Goal: Task Accomplishment & Management: Manage account settings

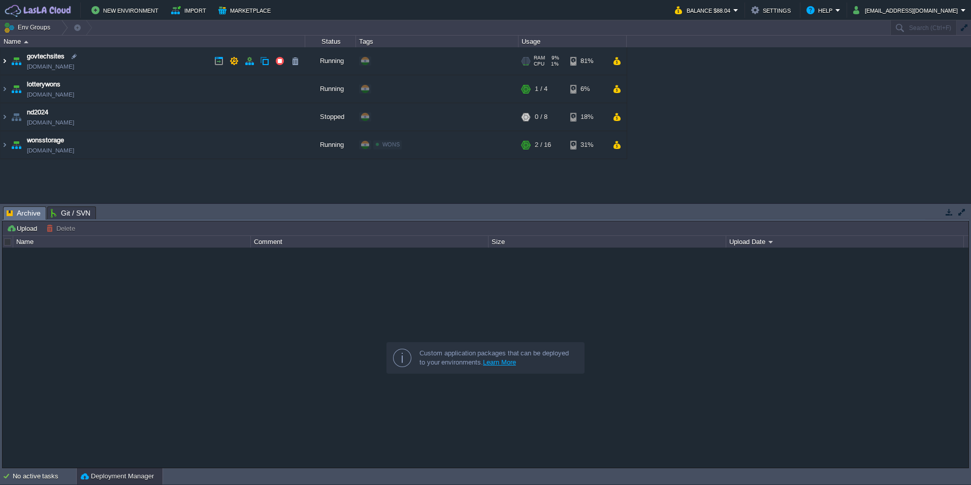
click at [7, 58] on img at bounding box center [5, 60] width 8 height 27
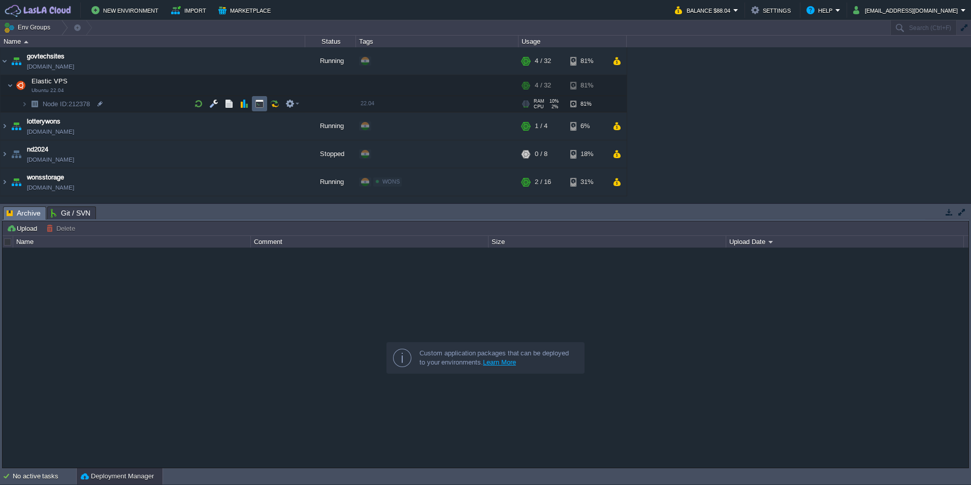
click at [264, 104] on button "button" at bounding box center [259, 103] width 9 height 9
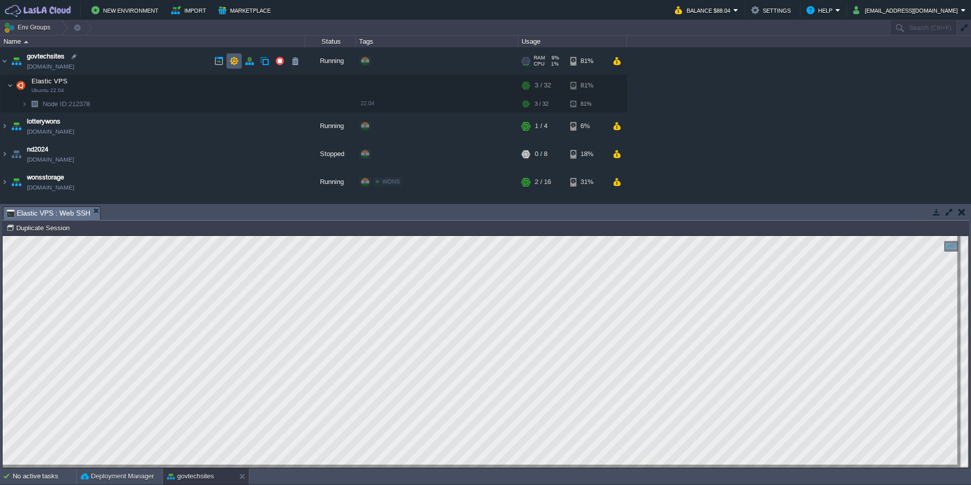
click at [231, 62] on button "button" at bounding box center [234, 60] width 9 height 9
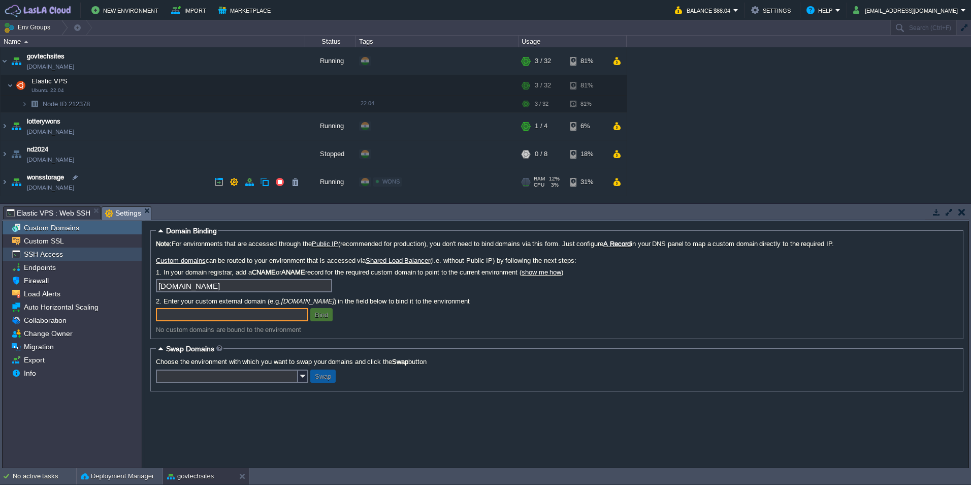
click at [56, 256] on span "SSH Access" at bounding box center [43, 253] width 43 height 9
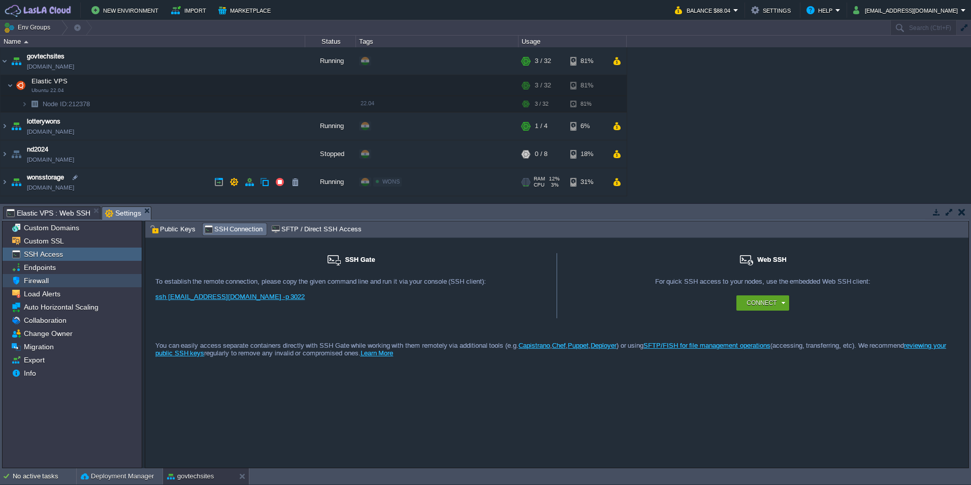
click at [47, 285] on span "Firewall" at bounding box center [36, 280] width 28 height 9
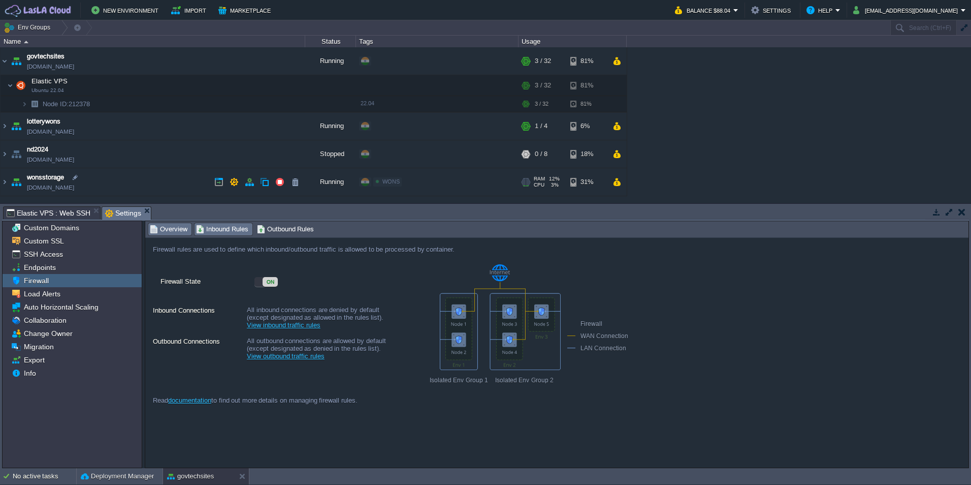
click at [230, 224] on span "Inbound Rules" at bounding box center [222, 229] width 52 height 11
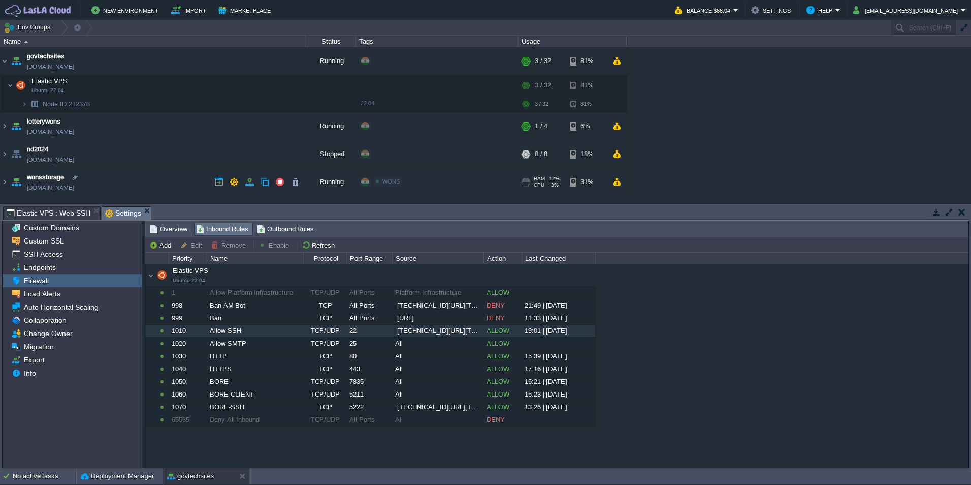
click at [446, 331] on span "[TECHNICAL_ID][URL][TECHNICAL_ID][TECHNICAL_ID]" at bounding box center [439, 331] width 84 height 10
click at [217, 329] on div "Allow SSH" at bounding box center [255, 331] width 96 height 12
click at [198, 245] on button "Edit" at bounding box center [192, 244] width 25 height 9
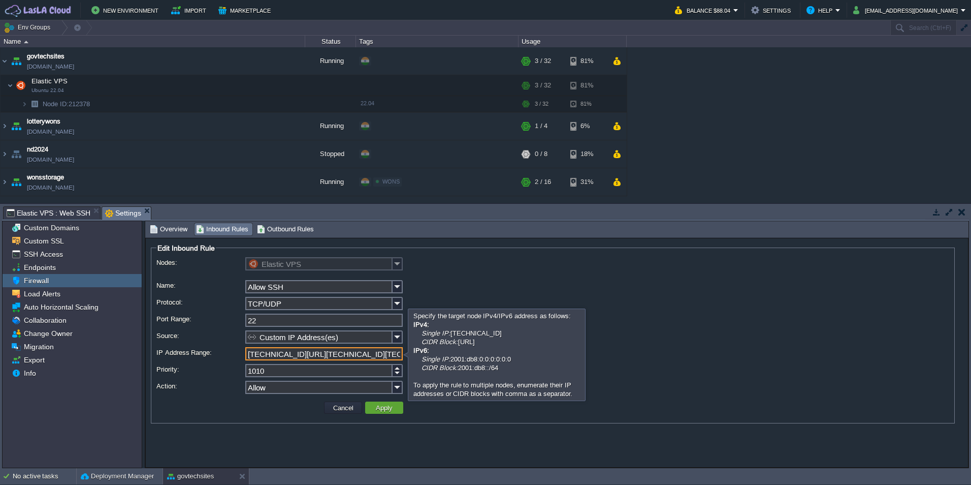
drag, startPoint x: 381, startPoint y: 355, endPoint x: 438, endPoint y: 356, distance: 56.9
click at [438, 356] on body "New Environment Import Marketplace Bonus $0.00 Upgrade Account Balance $88.04 S…" at bounding box center [485, 242] width 971 height 485
click at [389, 357] on input "[TECHNICAL_ID][URL][TECHNICAL_ID][TECHNICAL_ID]" at bounding box center [323, 353] width 157 height 13
paste input "[TECHNICAL_ID]"
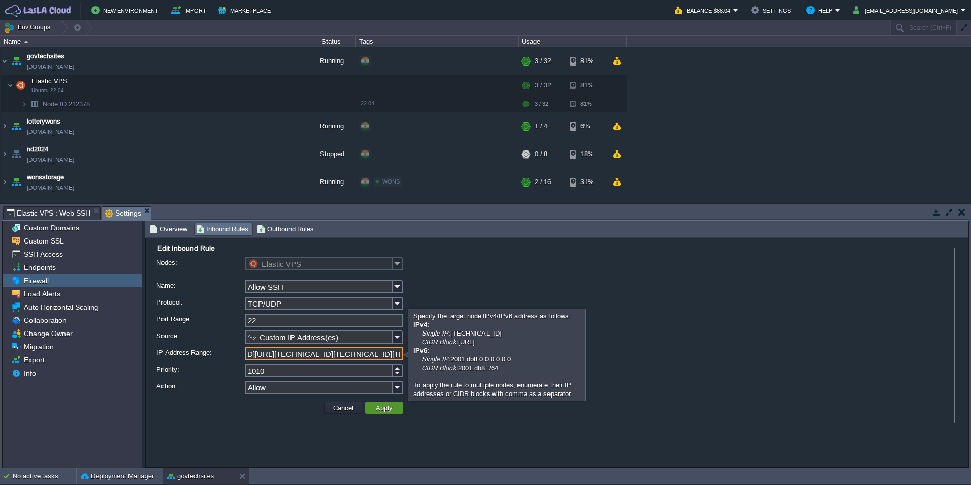
type input "[TECHNICAL_ID][URL][TECHNICAL_ID][TECHNICAL_ID][TECHNICAL_ID]"
click at [385, 412] on button "Apply" at bounding box center [384, 407] width 23 height 9
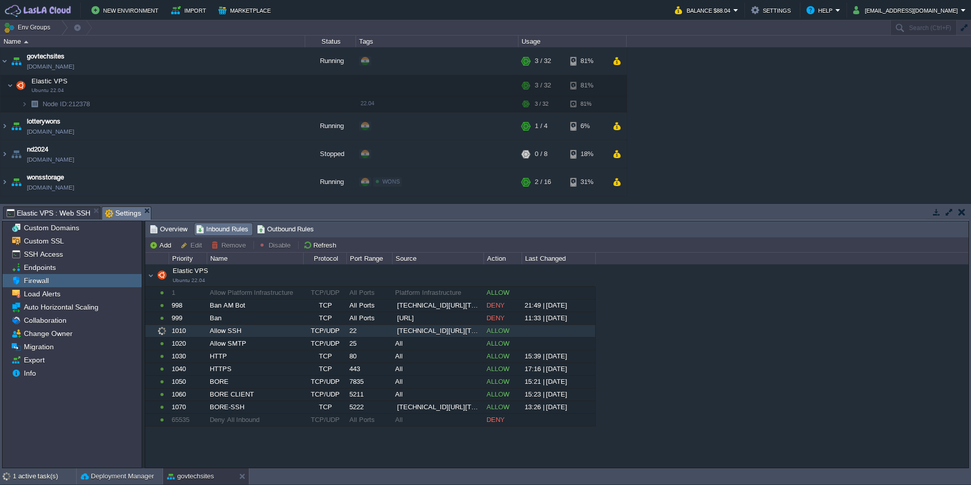
click at [735, 343] on div "Elastic VPS Ubuntu 22.04 Elastic VPS Ubuntu 22.04 1 Allow Platform Infrastructu…" at bounding box center [557, 365] width 824 height 203
click at [736, 320] on div "Elastic VPS Ubuntu 22.04 Elastic VPS Ubuntu 22.04 1 Allow Platform Infrastructu…" at bounding box center [557, 365] width 824 height 203
click at [732, 314] on div "Elastic VPS Ubuntu 22.04 Elastic VPS Ubuntu 22.04 1 Allow Platform Infrastructu…" at bounding box center [557, 365] width 824 height 203
click at [802, 347] on div "Elastic VPS Ubuntu 22.04 Elastic VPS Ubuntu 22.04 1 Allow Platform Infrastructu…" at bounding box center [557, 365] width 824 height 203
drag, startPoint x: 387, startPoint y: 305, endPoint x: 396, endPoint y: 309, distance: 9.3
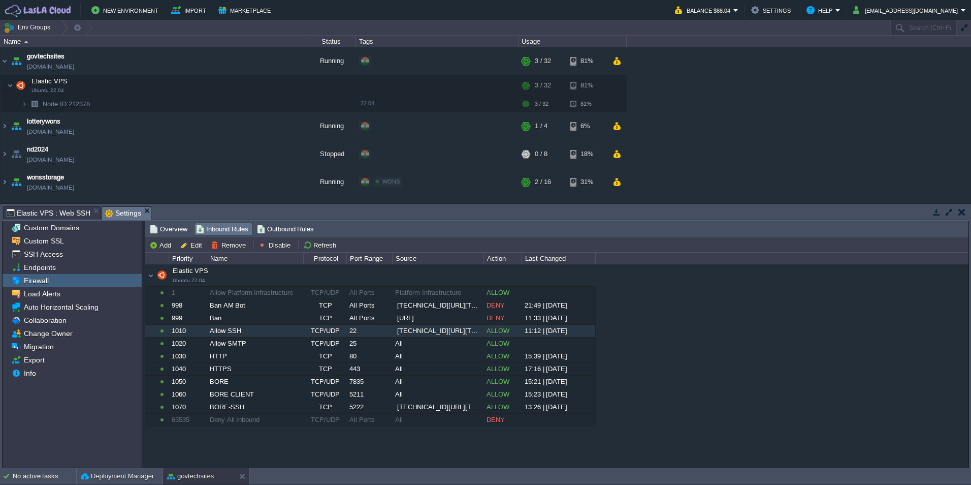
click at [390, 305] on div "All Ports" at bounding box center [369, 305] width 45 height 12
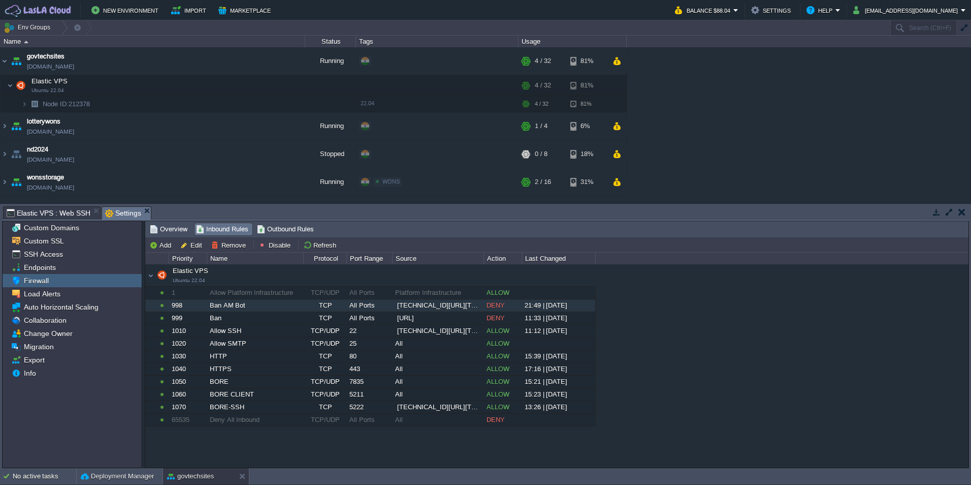
click at [310, 452] on div "Elastic VPS Ubuntu 22.04 Elastic VPS Ubuntu 22.04 1 Allow Platform Infrastructu…" at bounding box center [557, 365] width 824 height 203
click at [741, 369] on div "Elastic VPS Ubuntu 22.04 Elastic VPS Ubuntu 22.04 1 Allow Platform Infrastructu…" at bounding box center [557, 365] width 824 height 203
click at [807, 326] on div "Elastic VPS Ubuntu 22.04 Elastic VPS Ubuntu 22.04 1 Allow Platform Infrastructu…" at bounding box center [557, 365] width 824 height 203
click at [806, 321] on div "Elastic VPS Ubuntu 22.04 Elastic VPS Ubuntu 22.04 1 Allow Platform Infrastructu…" at bounding box center [557, 365] width 824 height 203
click at [838, 341] on div "Elastic VPS Ubuntu 22.04 Elastic VPS Ubuntu 22.04 1 Allow Platform Infrastructu…" at bounding box center [557, 365] width 824 height 203
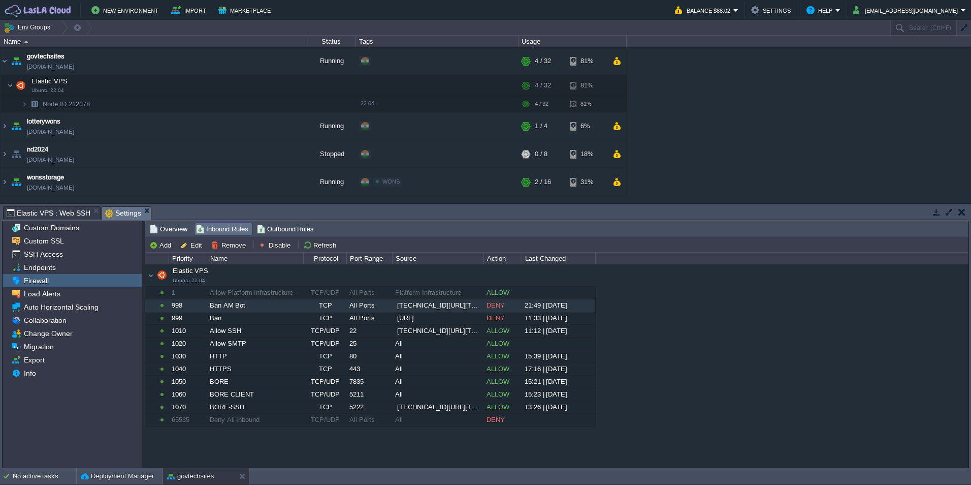
click at [838, 341] on div "Elastic VPS Ubuntu 22.04 Elastic VPS Ubuntu 22.04 1 Allow Platform Infrastructu…" at bounding box center [557, 365] width 824 height 203
click at [829, 344] on div "Elastic VPS Ubuntu 22.04 Elastic VPS Ubuntu 22.04 1 Allow Platform Infrastructu…" at bounding box center [557, 365] width 824 height 203
click at [622, 124] on td at bounding box center [617, 125] width 15 height 15
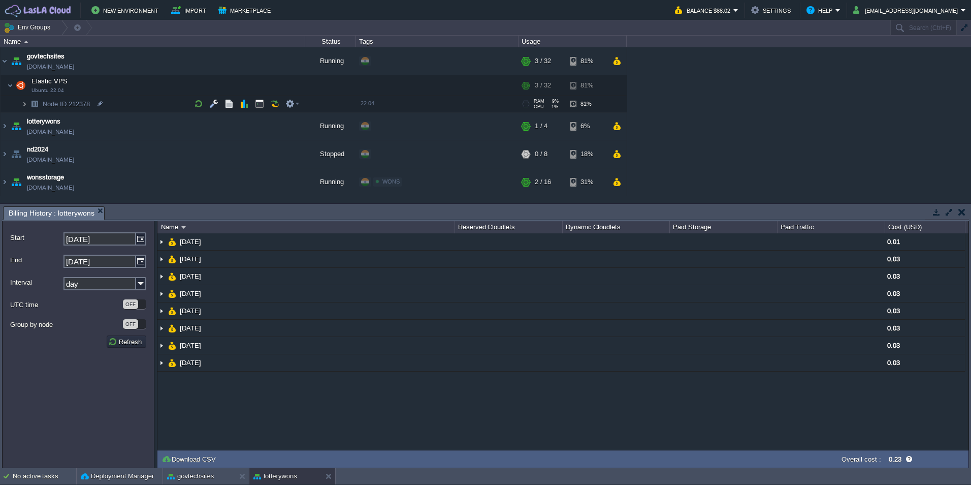
click at [24, 106] on img at bounding box center [24, 104] width 6 height 16
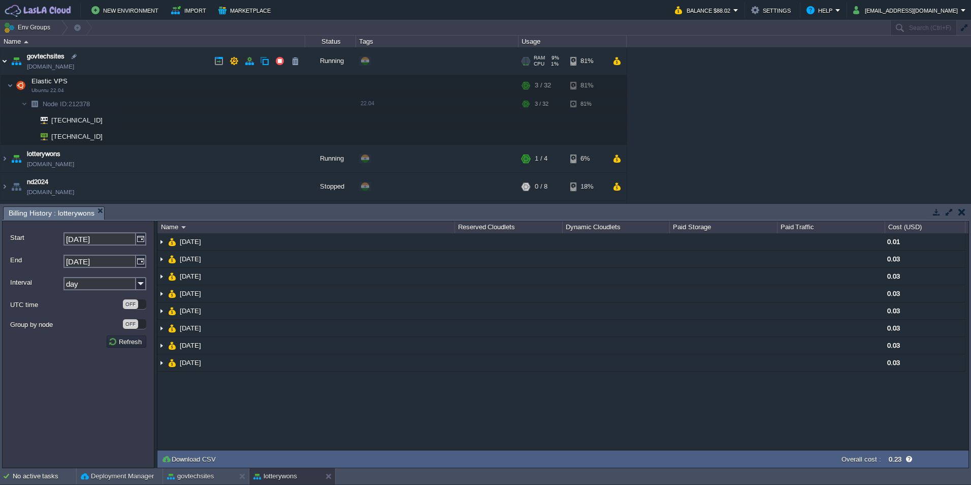
click at [1, 59] on img at bounding box center [5, 60] width 8 height 27
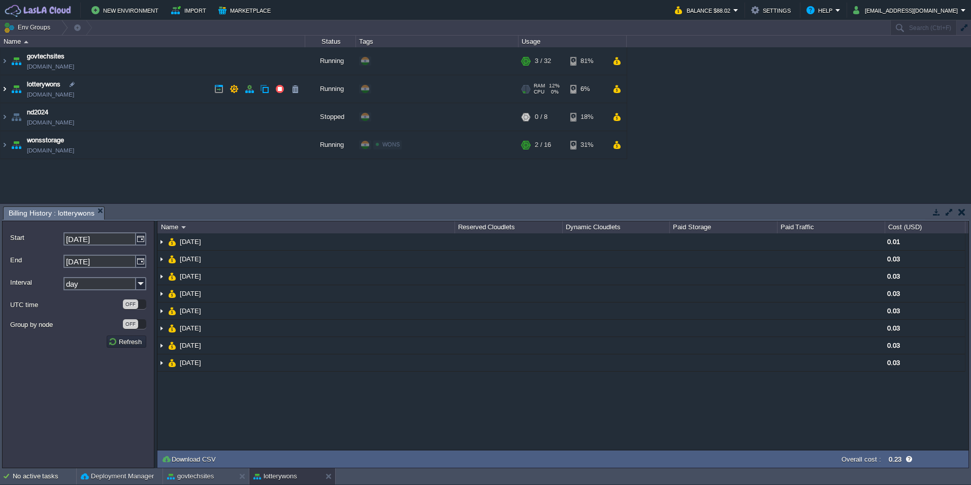
click at [4, 90] on img at bounding box center [5, 88] width 8 height 27
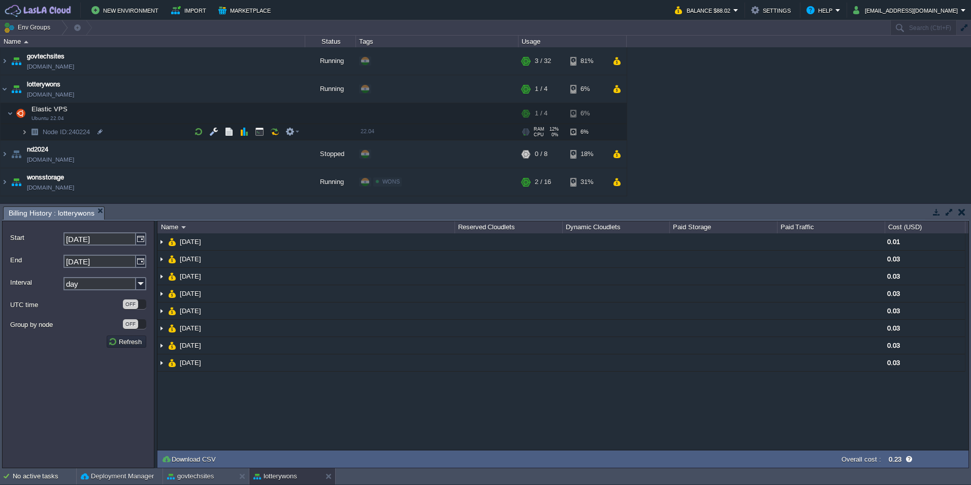
click at [23, 138] on img at bounding box center [24, 132] width 6 height 16
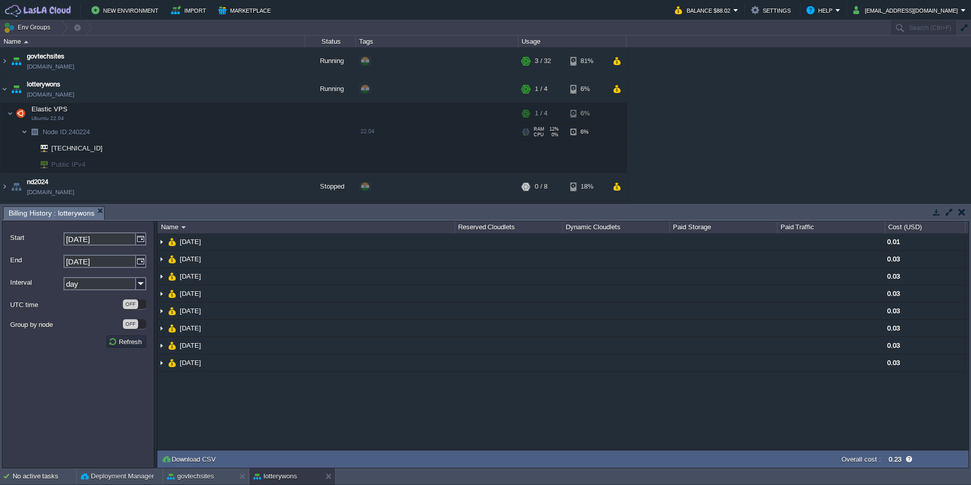
click at [23, 137] on img at bounding box center [24, 132] width 6 height 16
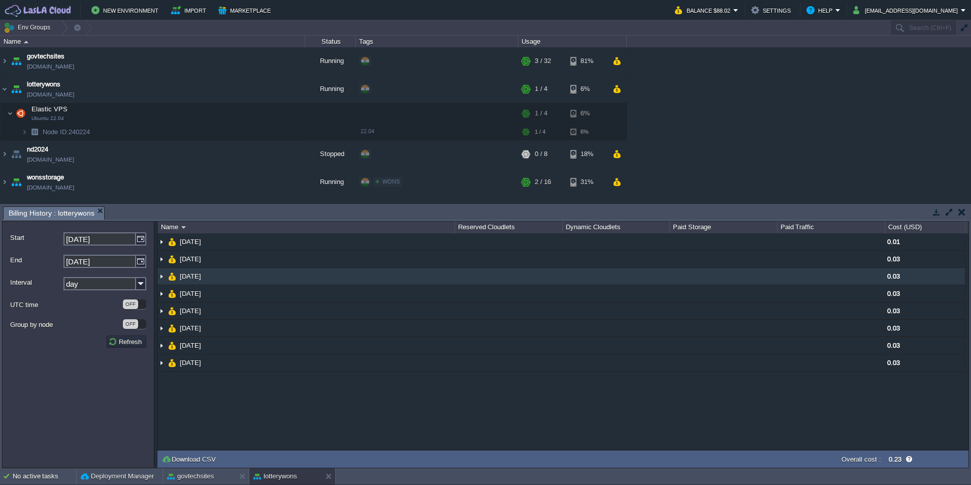
click at [250, 409] on div "NaN.00 [DATE] 0.01 [DATE] 0.03 [DATE] 0.03 [DATE] 0.03 [DATE] 0.03 [DATE] 0.03 …" at bounding box center [562, 341] width 811 height 216
